Goal: Task Accomplishment & Management: Use online tool/utility

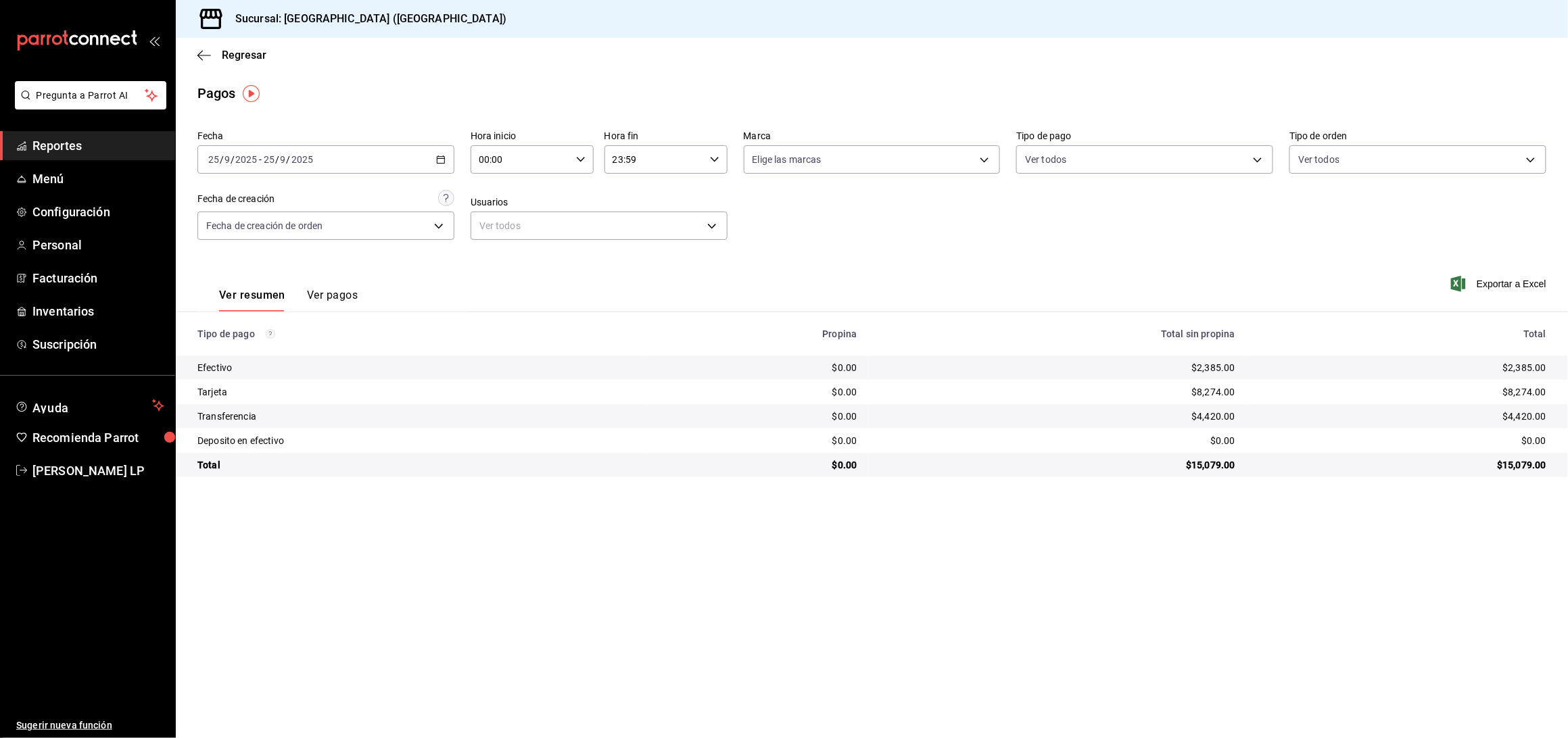
click at [437, 161] on icon "button" at bounding box center [441, 159] width 9 height 9
click at [237, 346] on span "Rango de fechas" at bounding box center [261, 353] width 105 height 14
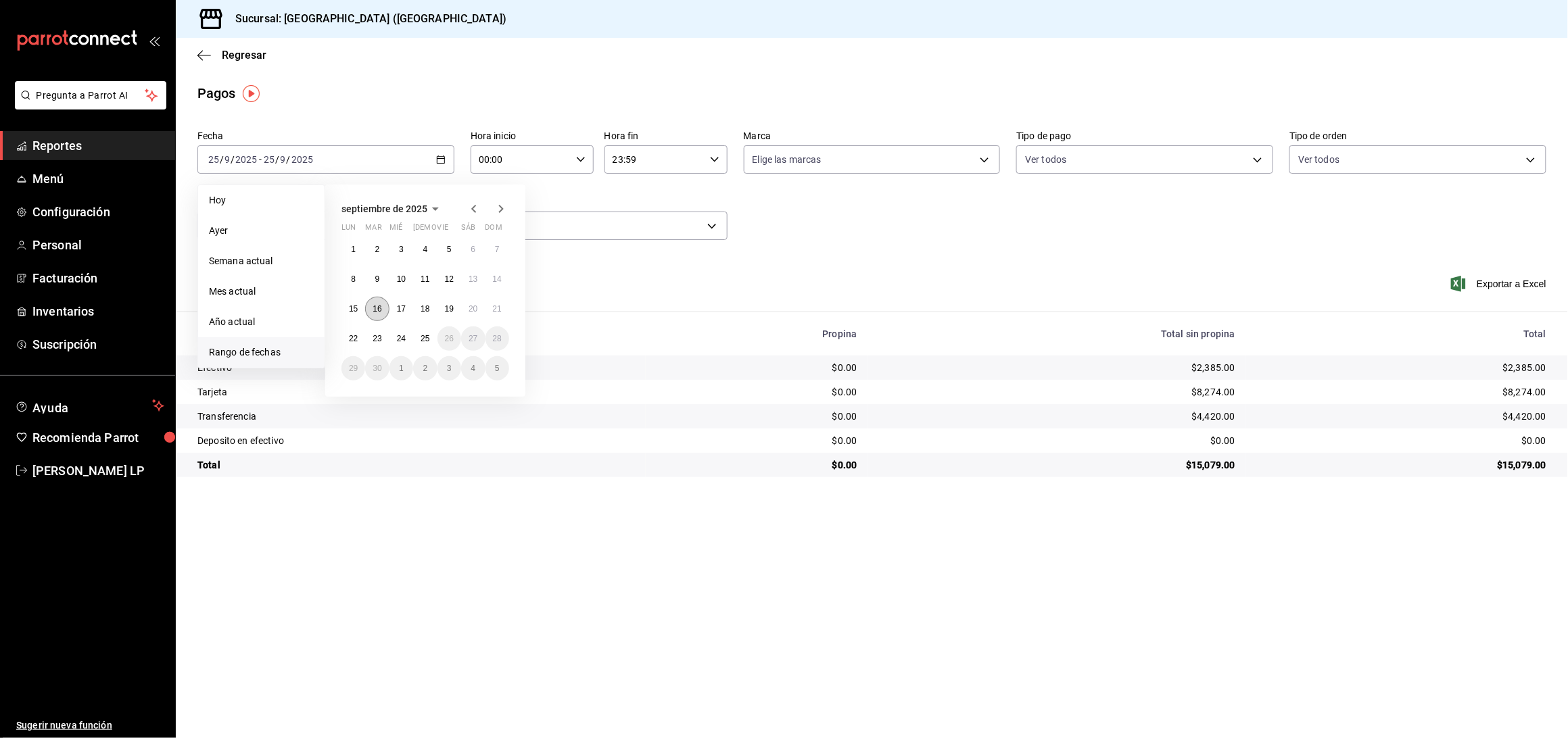
click at [382, 306] on button "16" at bounding box center [377, 308] width 23 height 24
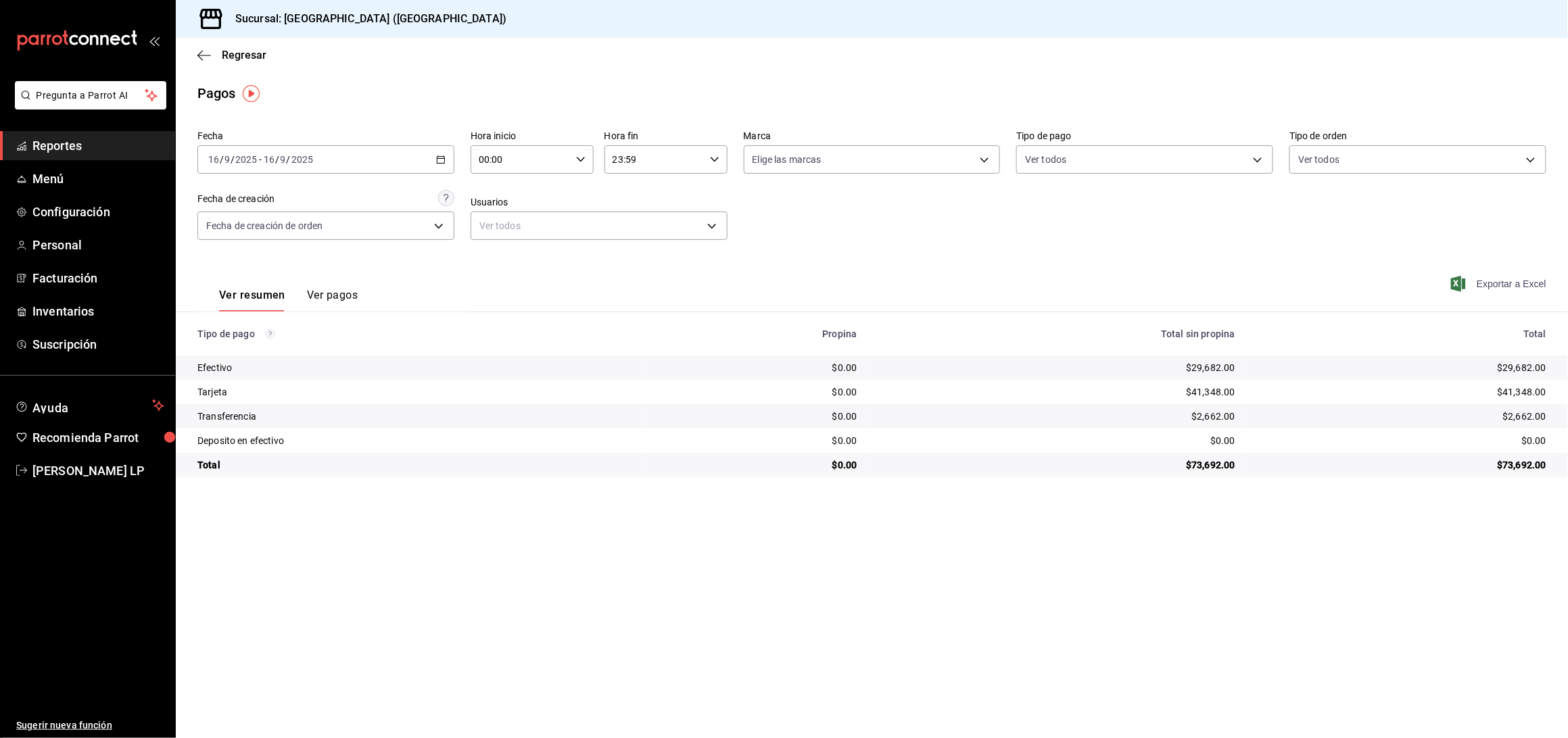
click at [1475, 281] on span "Exportar a Excel" at bounding box center [1500, 284] width 92 height 16
click at [1511, 286] on span "Exportar a Excel" at bounding box center [1500, 284] width 92 height 16
click at [52, 141] on span "Reportes" at bounding box center [98, 145] width 132 height 18
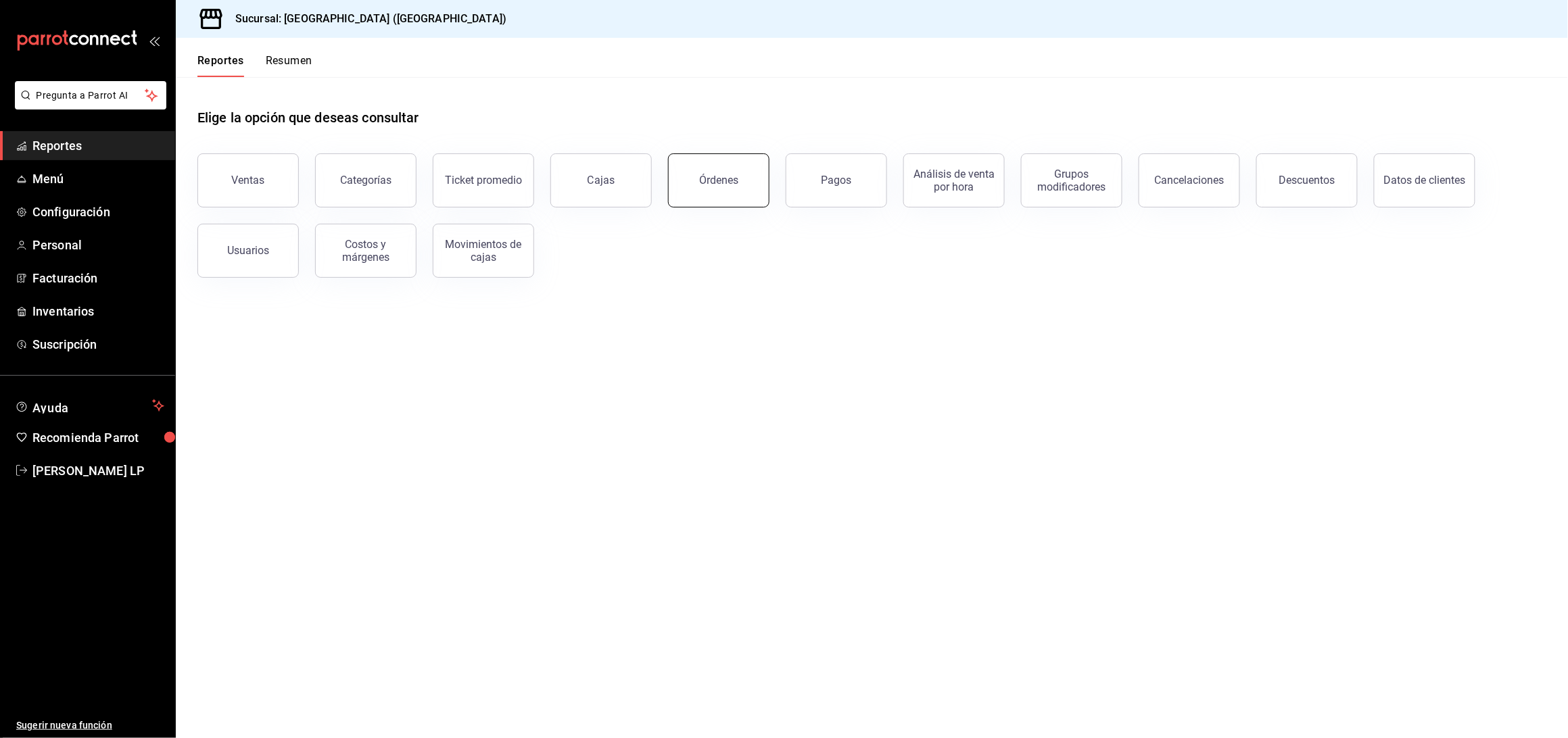
click at [730, 187] on button "Órdenes" at bounding box center [719, 180] width 102 height 54
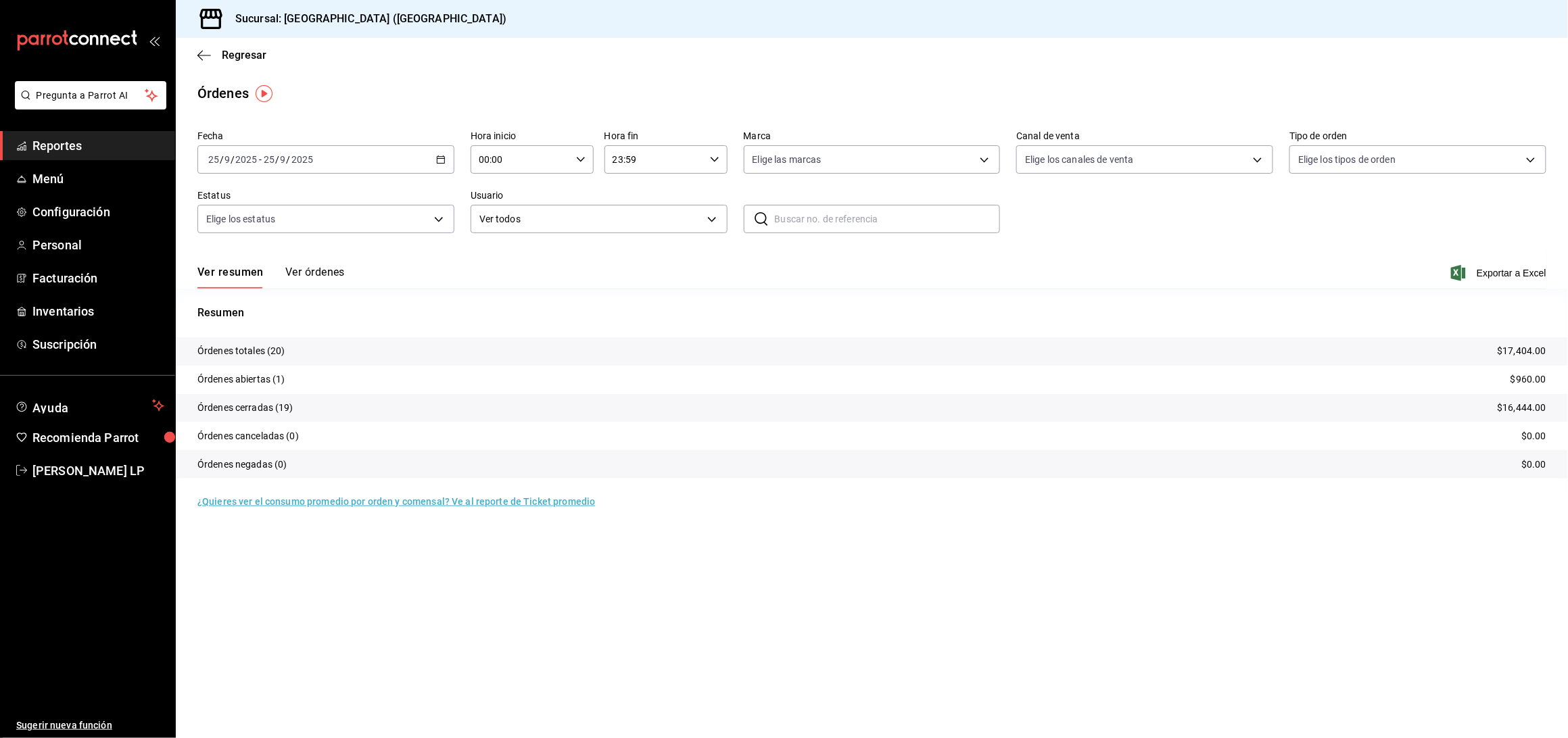
click at [439, 162] on icon "button" at bounding box center [441, 159] width 9 height 9
click at [269, 361] on li "Rango de fechas" at bounding box center [261, 352] width 127 height 30
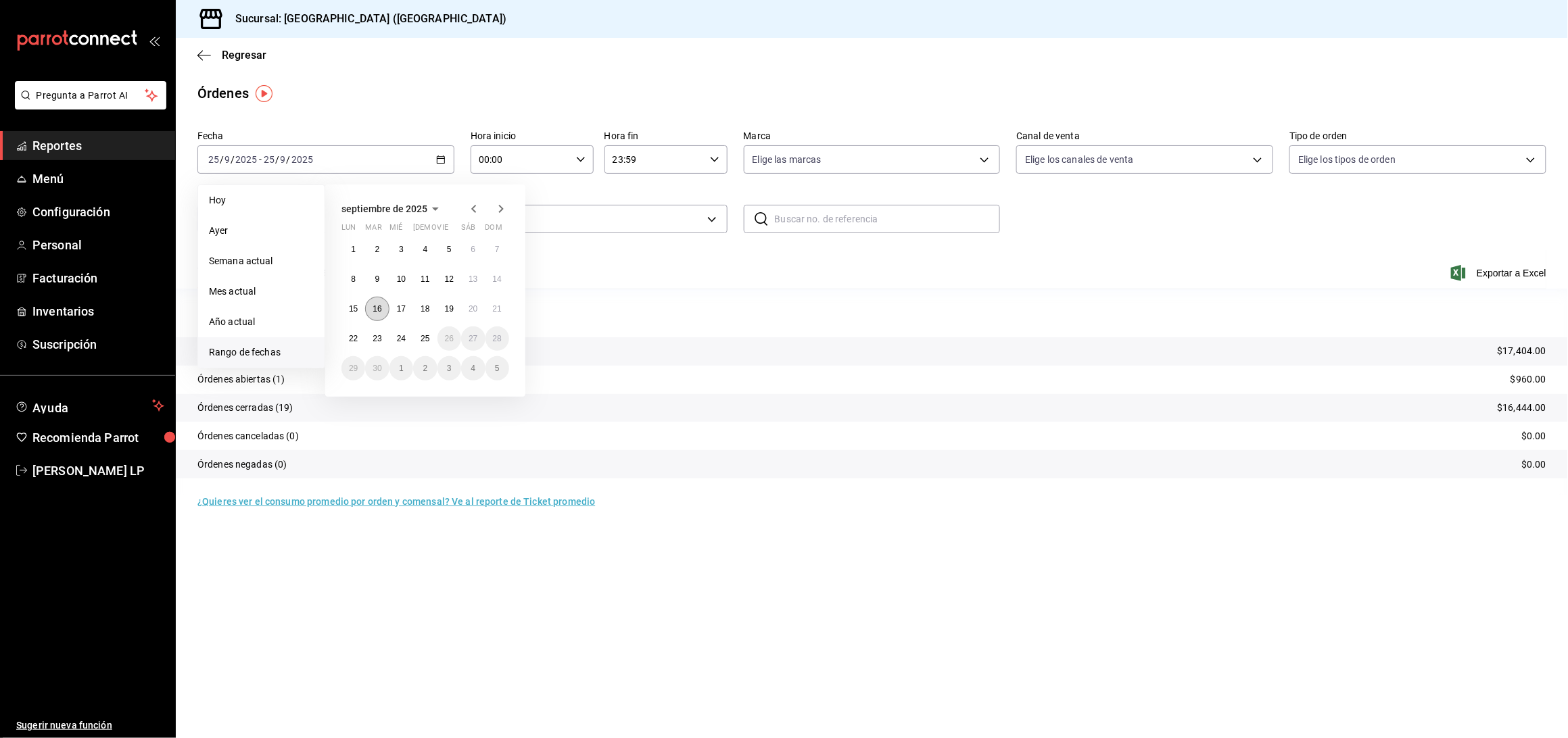
click at [382, 313] on button "16" at bounding box center [377, 308] width 23 height 24
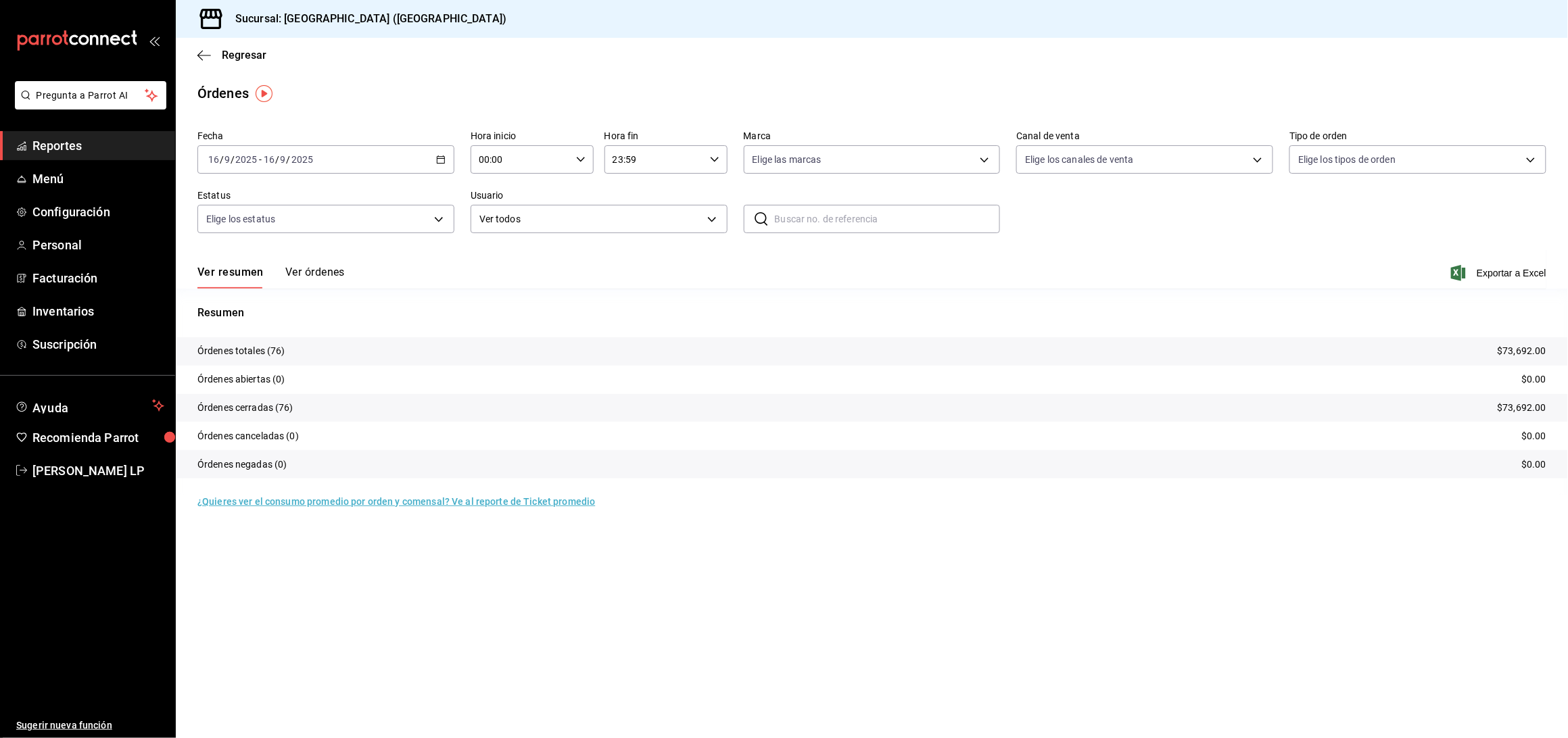
click at [321, 274] on button "Ver órdenes" at bounding box center [315, 277] width 59 height 23
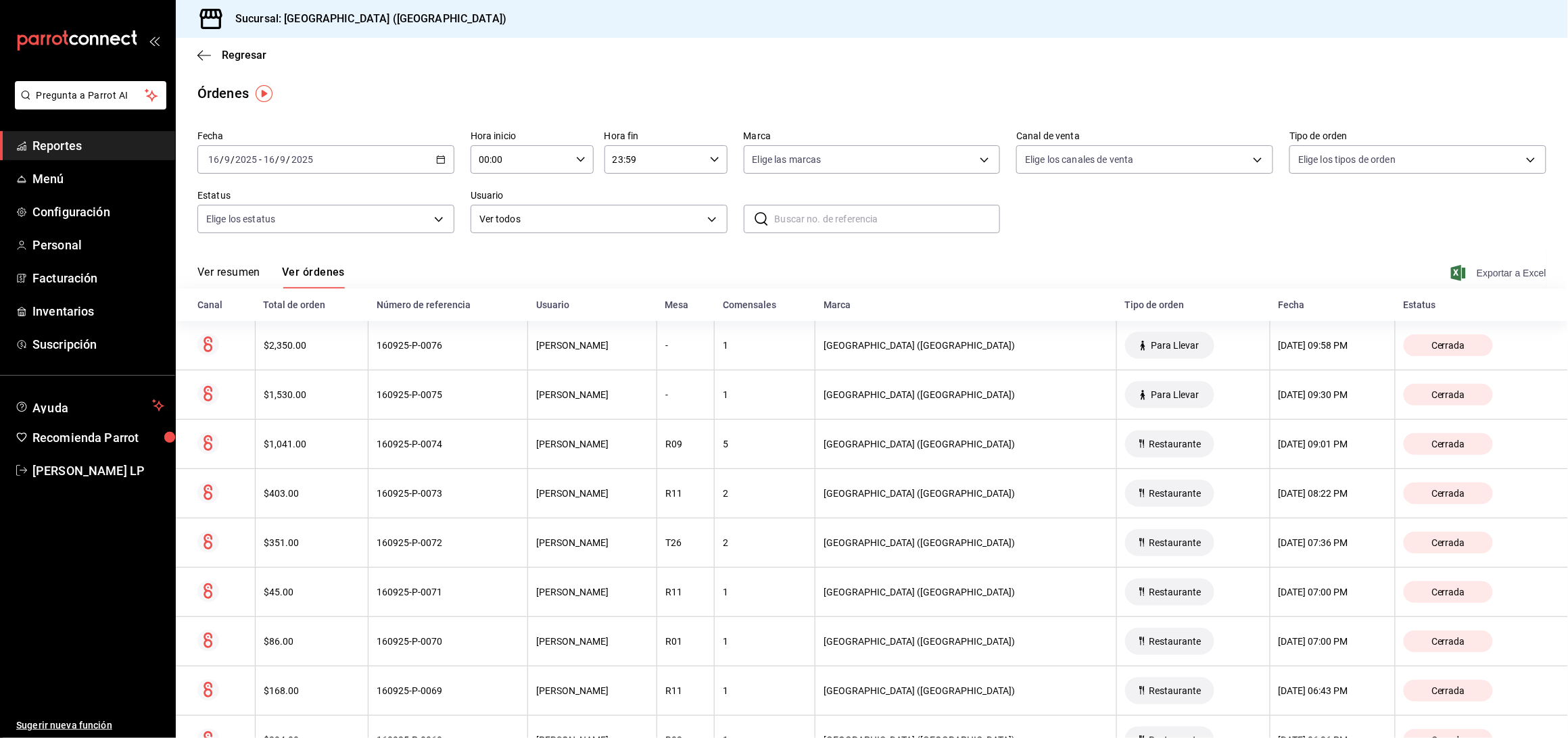
click at [1478, 272] on span "Exportar a Excel" at bounding box center [1500, 273] width 92 height 16
click at [438, 161] on icon "button" at bounding box center [441, 159] width 9 height 9
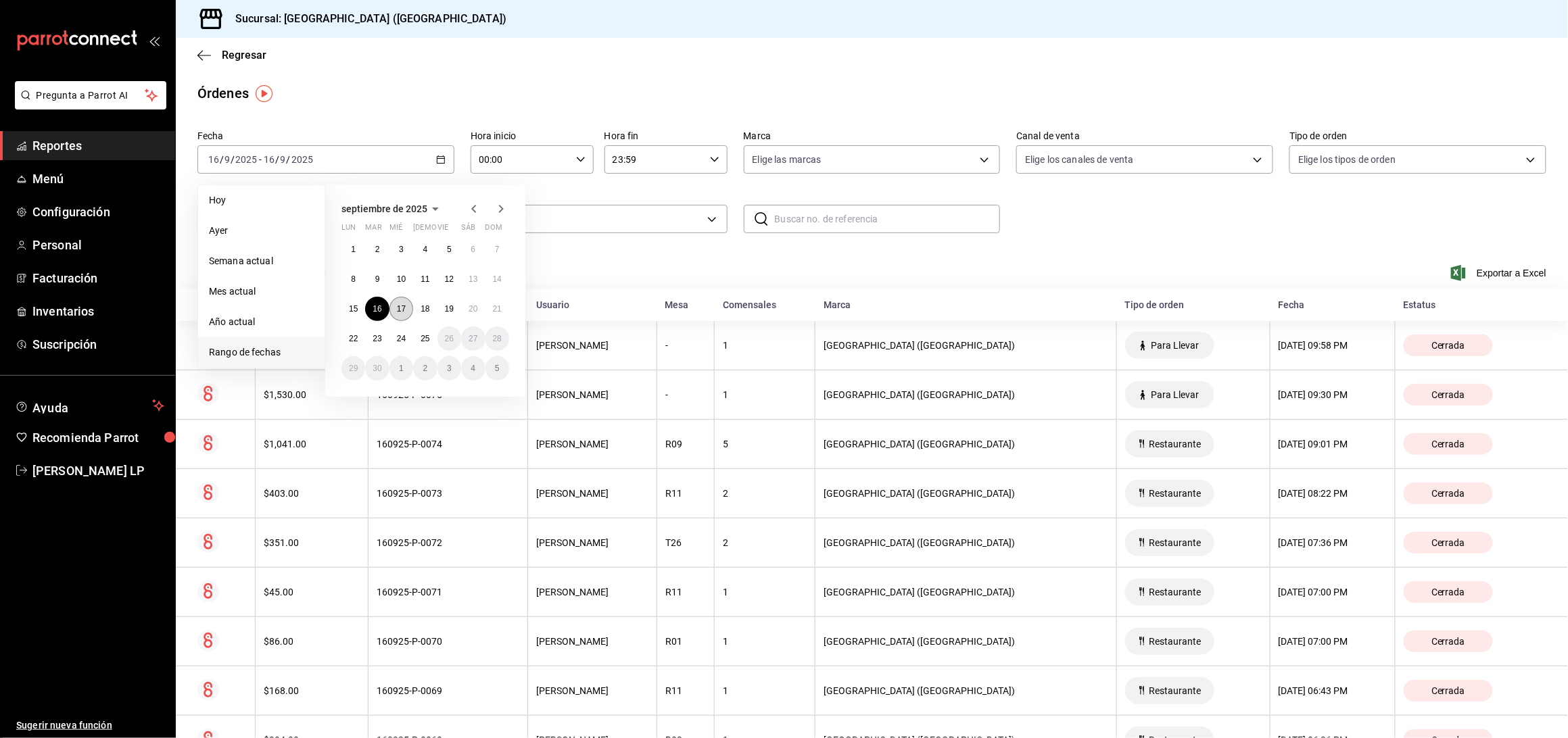
click at [402, 312] on abbr "17" at bounding box center [400, 309] width 9 height 9
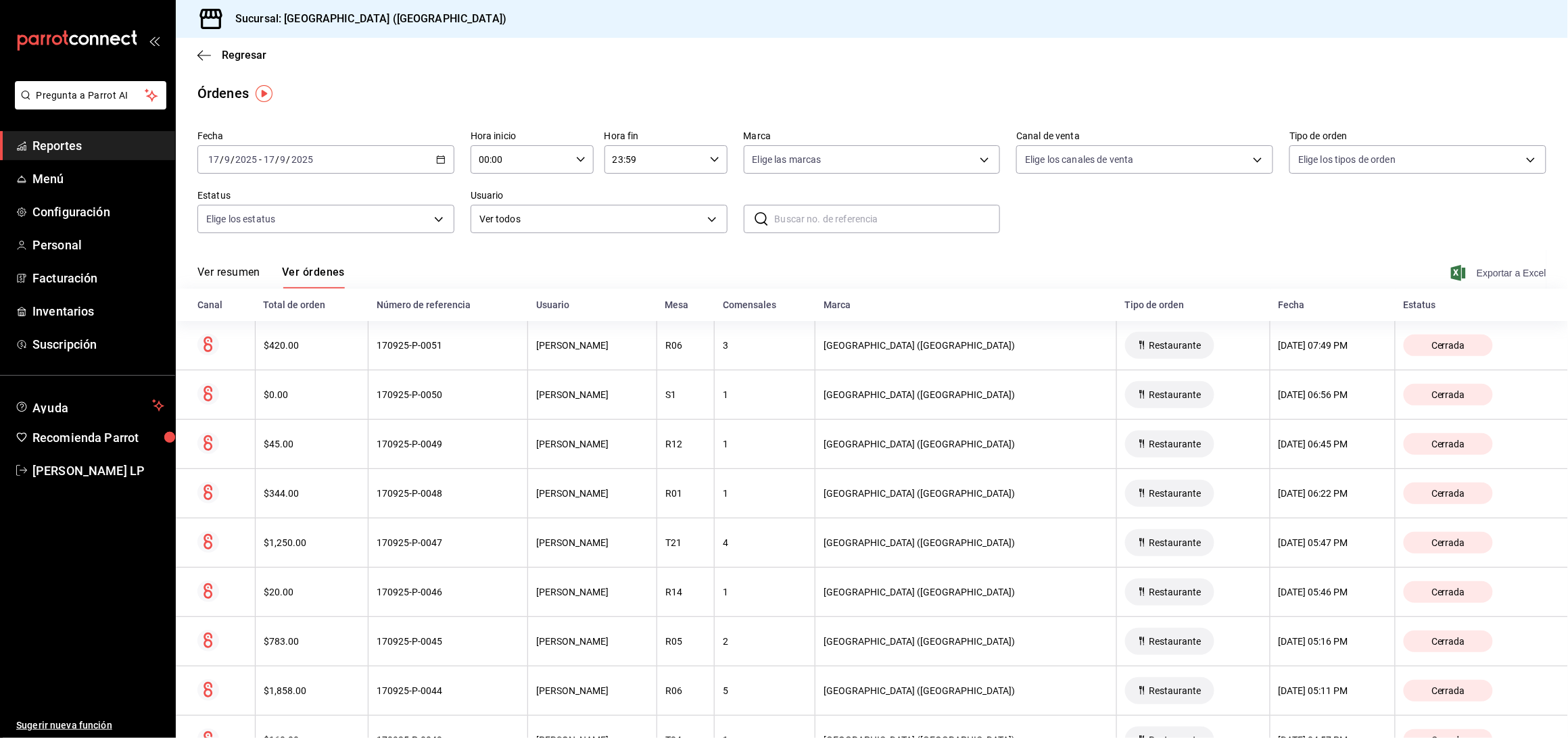
click at [1469, 276] on span "Exportar a Excel" at bounding box center [1500, 273] width 92 height 16
